Goal: Task Accomplishment & Management: Manage account settings

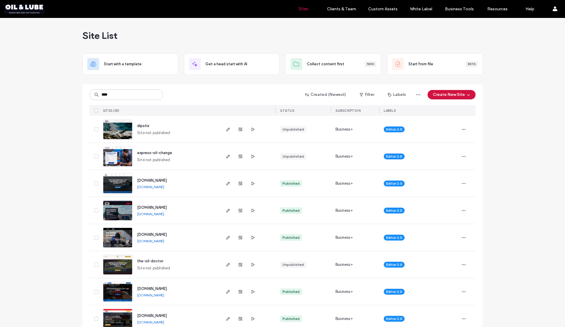
type input "****"
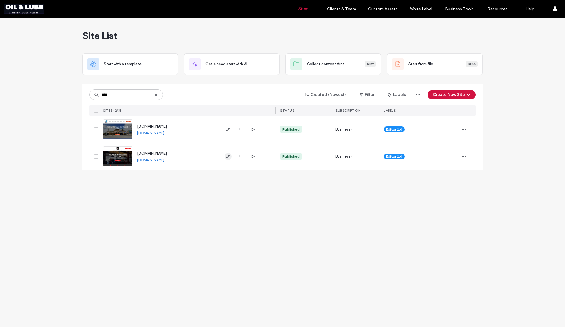
click at [228, 156] on icon "button" at bounding box center [228, 156] width 5 height 5
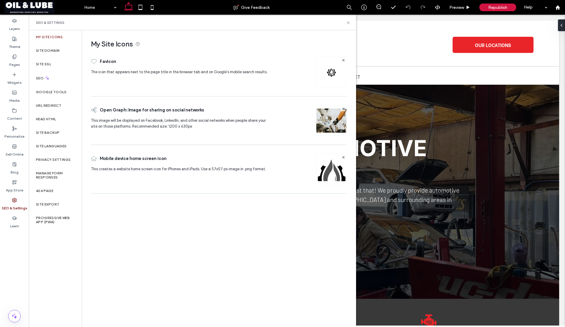
click at [14, 208] on label "SEO & Settings" at bounding box center [15, 207] width 26 height 8
drag, startPoint x: 48, startPoint y: 134, endPoint x: 48, endPoint y: 140, distance: 5.9
click at [48, 140] on div "My Site Icons Site Domain Site SSL SEO Google Tools URL Redirect Head HTML Site…" at bounding box center [55, 178] width 53 height 297
click at [49, 206] on label "Site Export" at bounding box center [47, 204] width 23 height 4
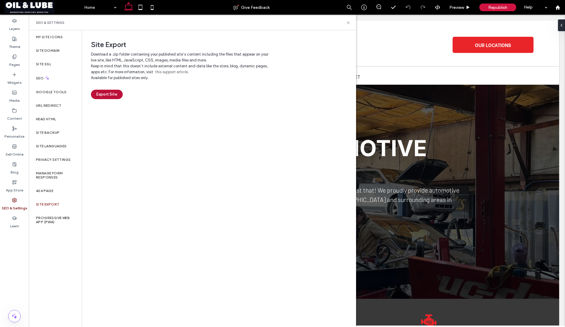
click at [110, 96] on button "Export Site" at bounding box center [107, 94] width 32 height 9
click at [69, 54] on div "Site Domain" at bounding box center [55, 51] width 53 height 14
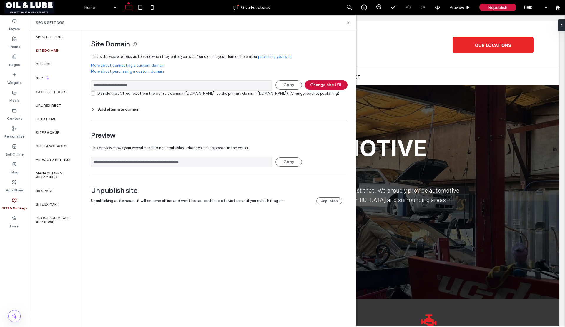
drag, startPoint x: 144, startPoint y: 86, endPoint x: 103, endPoint y: 86, distance: 41.2
click at [103, 86] on input "**********" at bounding box center [181, 85] width 181 height 10
click at [13, 182] on use at bounding box center [15, 182] width 4 height 4
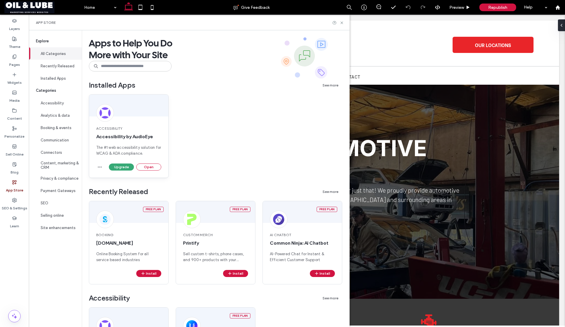
click at [95, 166] on div "Upgrade Open" at bounding box center [128, 171] width 79 height 14
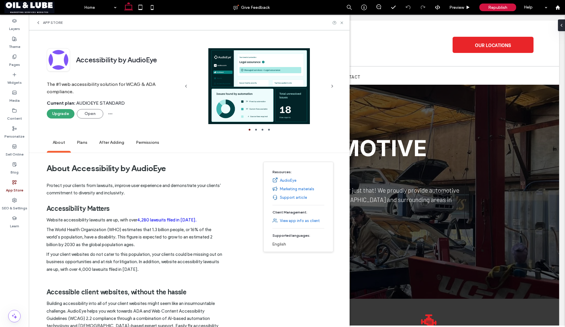
click at [97, 166] on h1 "About Accessibility by AudioEye" at bounding box center [134, 168] width 176 height 22
click at [113, 113] on span "button" at bounding box center [110, 113] width 9 height 9
click at [120, 129] on span "Remove" at bounding box center [124, 129] width 14 height 6
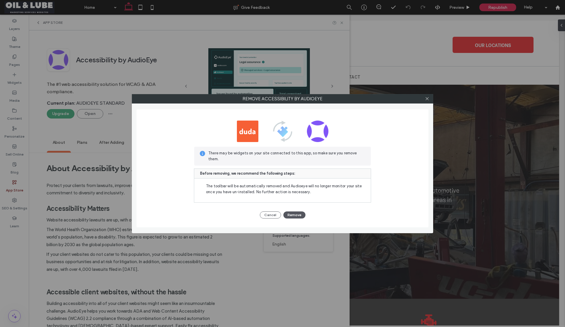
click at [291, 215] on button "Remove" at bounding box center [294, 214] width 22 height 7
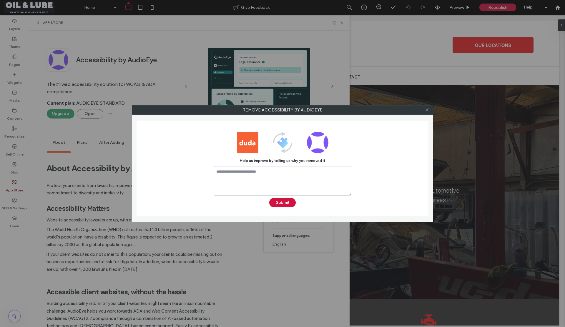
click at [427, 110] on icon at bounding box center [427, 110] width 4 height 4
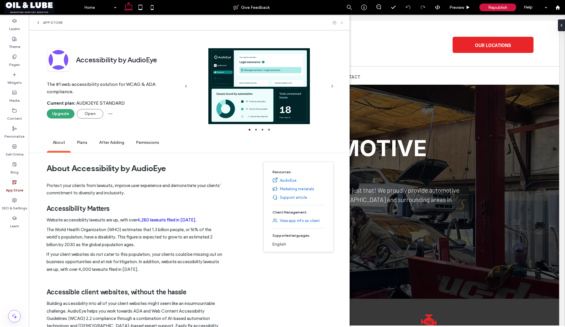
click at [344, 24] on icon at bounding box center [341, 23] width 4 height 4
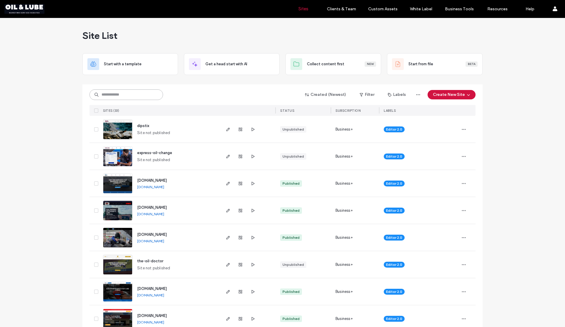
click at [124, 97] on input at bounding box center [126, 94] width 74 height 11
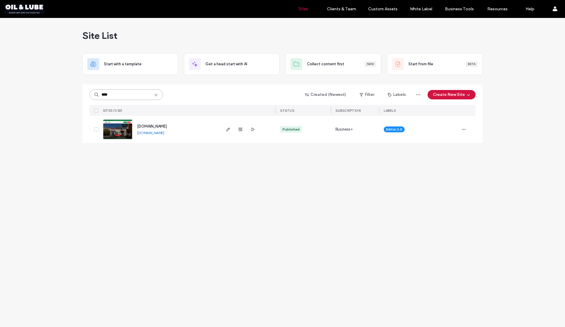
type input "****"
click at [157, 94] on icon at bounding box center [156, 95] width 5 height 5
click at [123, 95] on input at bounding box center [126, 94] width 74 height 11
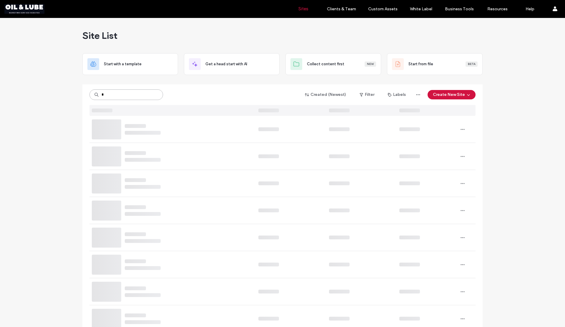
type input "*"
